Goal: Task Accomplishment & Management: Complete application form

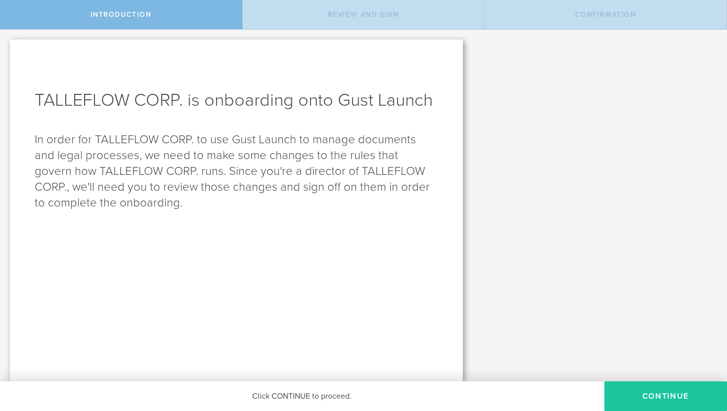
click at [614, 398] on button "Continue" at bounding box center [665, 397] width 123 height 30
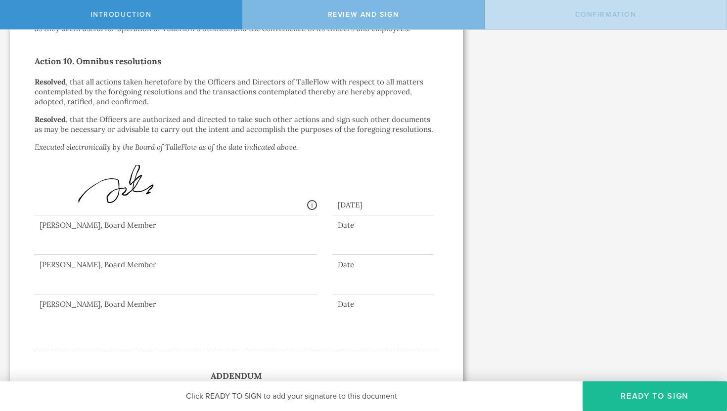
scroll to position [1958, 0]
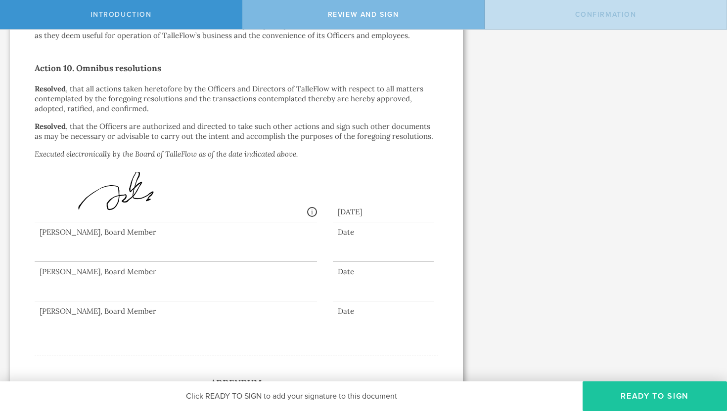
click at [600, 394] on button "Ready to Sign" at bounding box center [654, 397] width 144 height 30
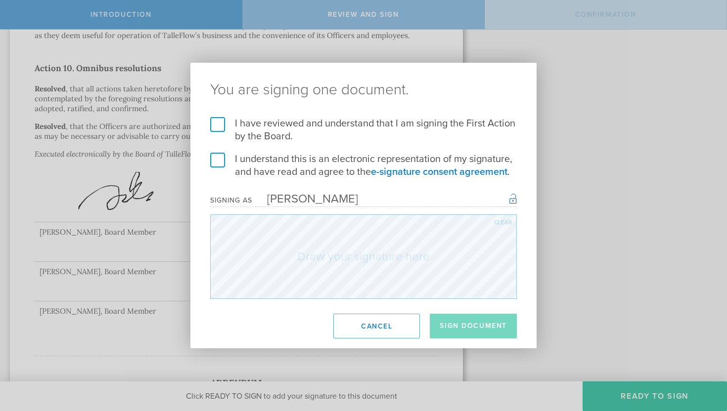
click at [216, 123] on label "I have reviewed and understand that I am signing the First Action by the Board." at bounding box center [363, 130] width 306 height 26
click at [0, 0] on input "I have reviewed and understand that I am signing the First Action by the Board." at bounding box center [0, 0] width 0 height 0
click at [217, 157] on label "I understand this is an electronic representation of my signature, and have rea…" at bounding box center [363, 166] width 306 height 26
click at [0, 0] on input "I understand this is an electronic representation of my signature, and have rea…" at bounding box center [0, 0] width 0 height 0
click at [500, 221] on div "Clear" at bounding box center [503, 222] width 18 height 6
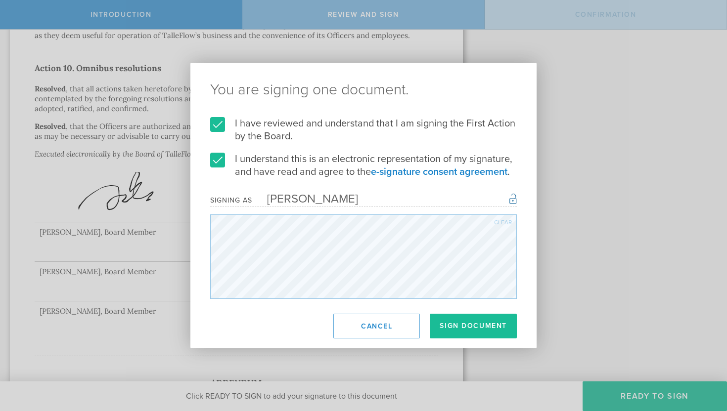
click at [494, 219] on div "Clear" at bounding box center [503, 222] width 18 height 6
click at [509, 219] on div "Clear" at bounding box center [503, 222] width 18 height 6
click at [467, 322] on button "Sign Document" at bounding box center [473, 326] width 87 height 25
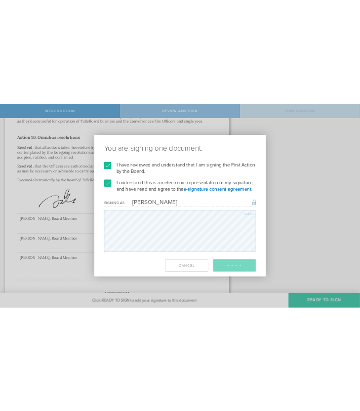
scroll to position [0, 0]
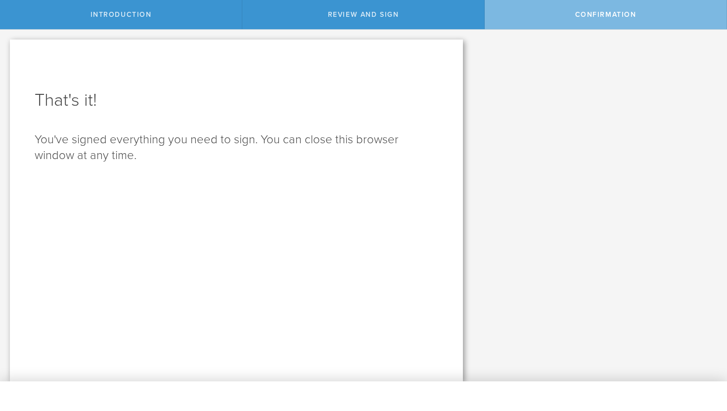
click at [573, 23] on div "Confirmation" at bounding box center [605, 14] width 242 height 29
